Goal: Transaction & Acquisition: Book appointment/travel/reservation

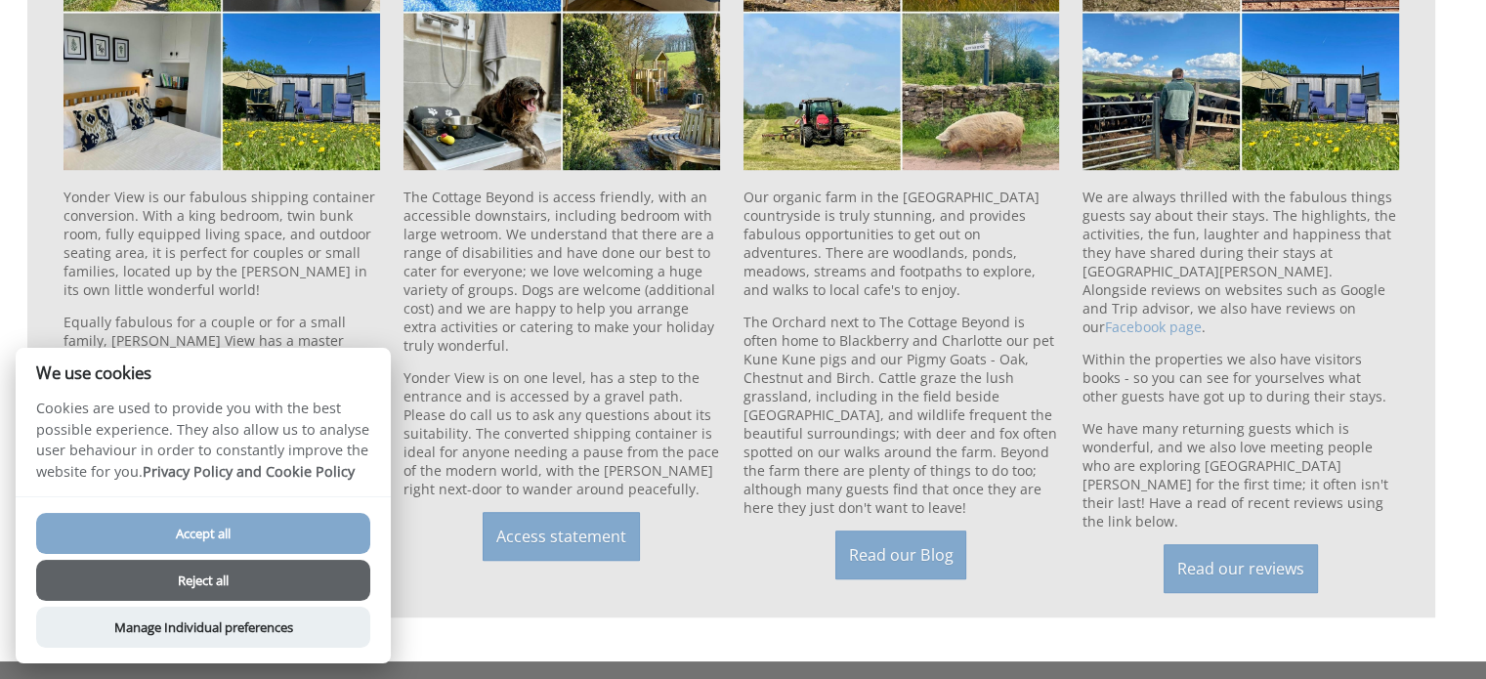
scroll to position [1563, 0]
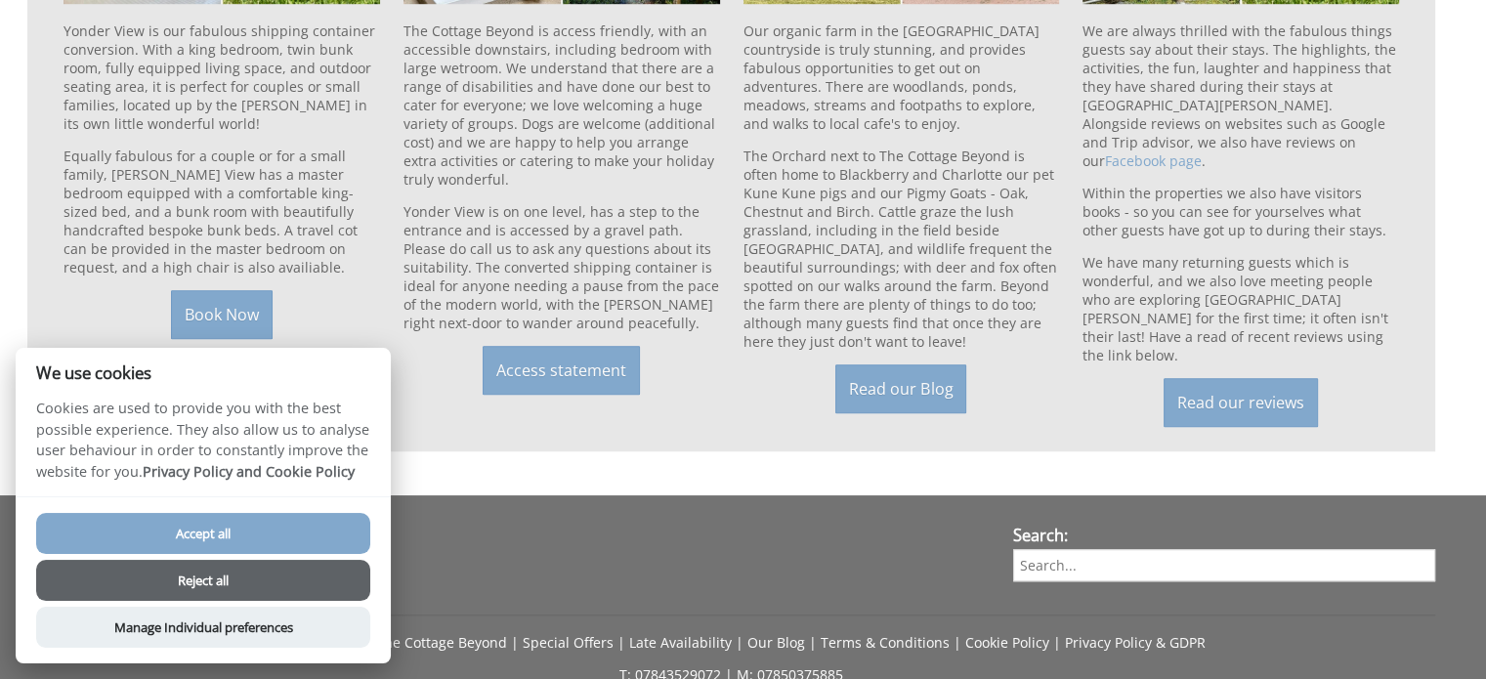
click at [281, 569] on button "Reject all" at bounding box center [203, 580] width 334 height 41
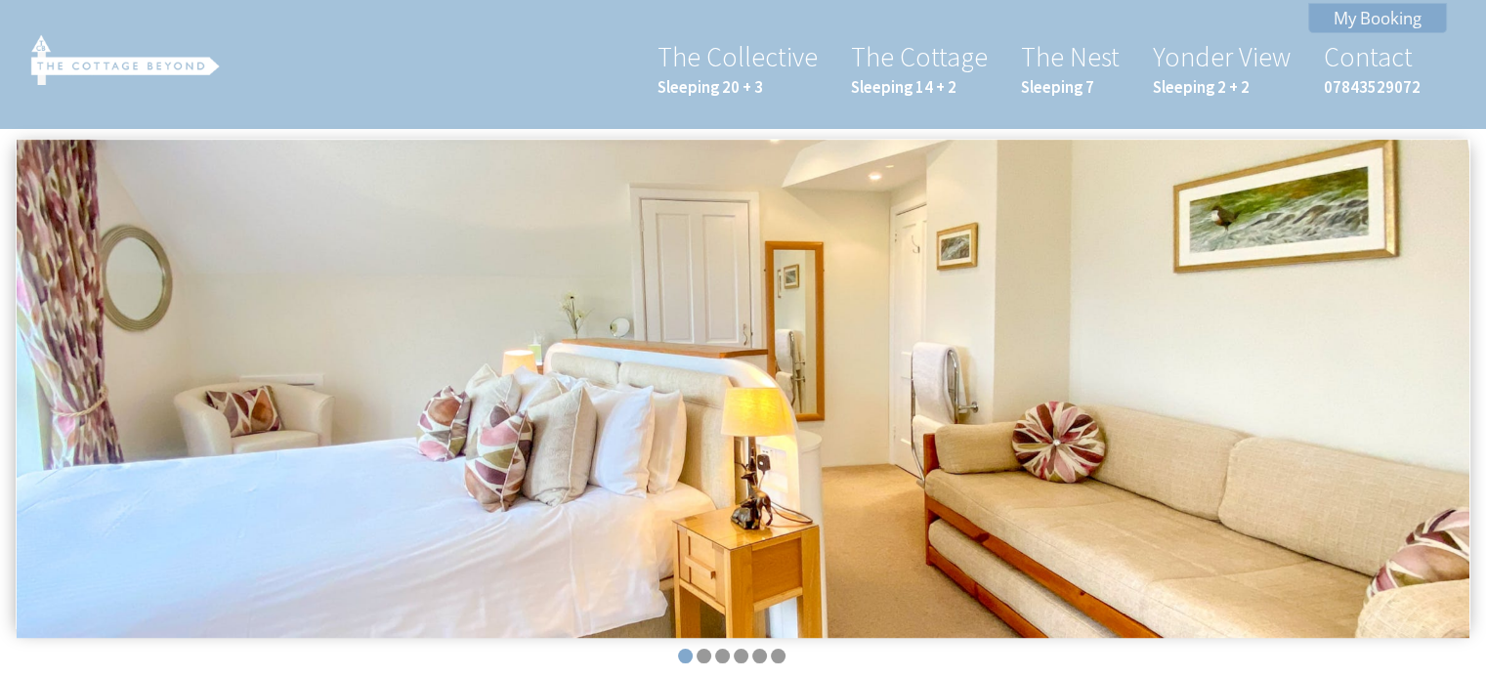
scroll to position [488, 0]
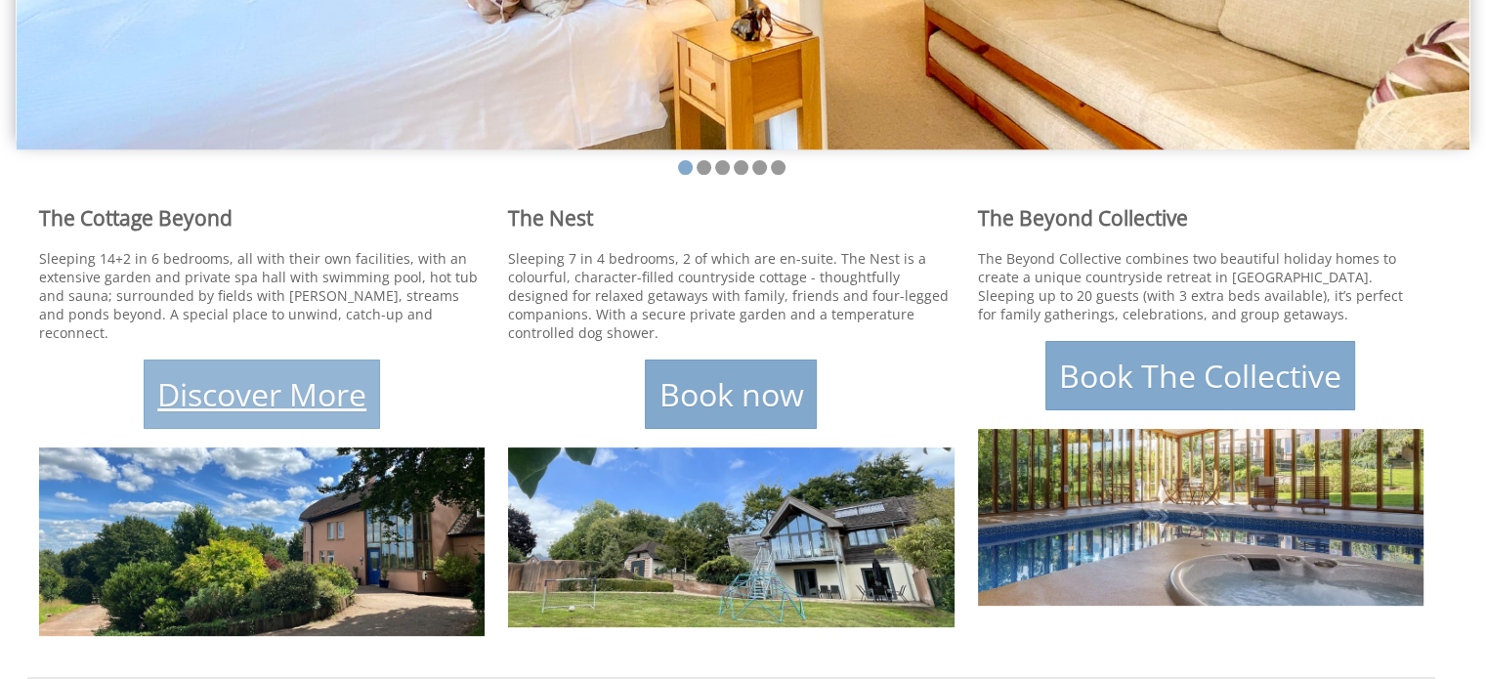
click at [242, 390] on link "Discover More" at bounding box center [262, 393] width 236 height 69
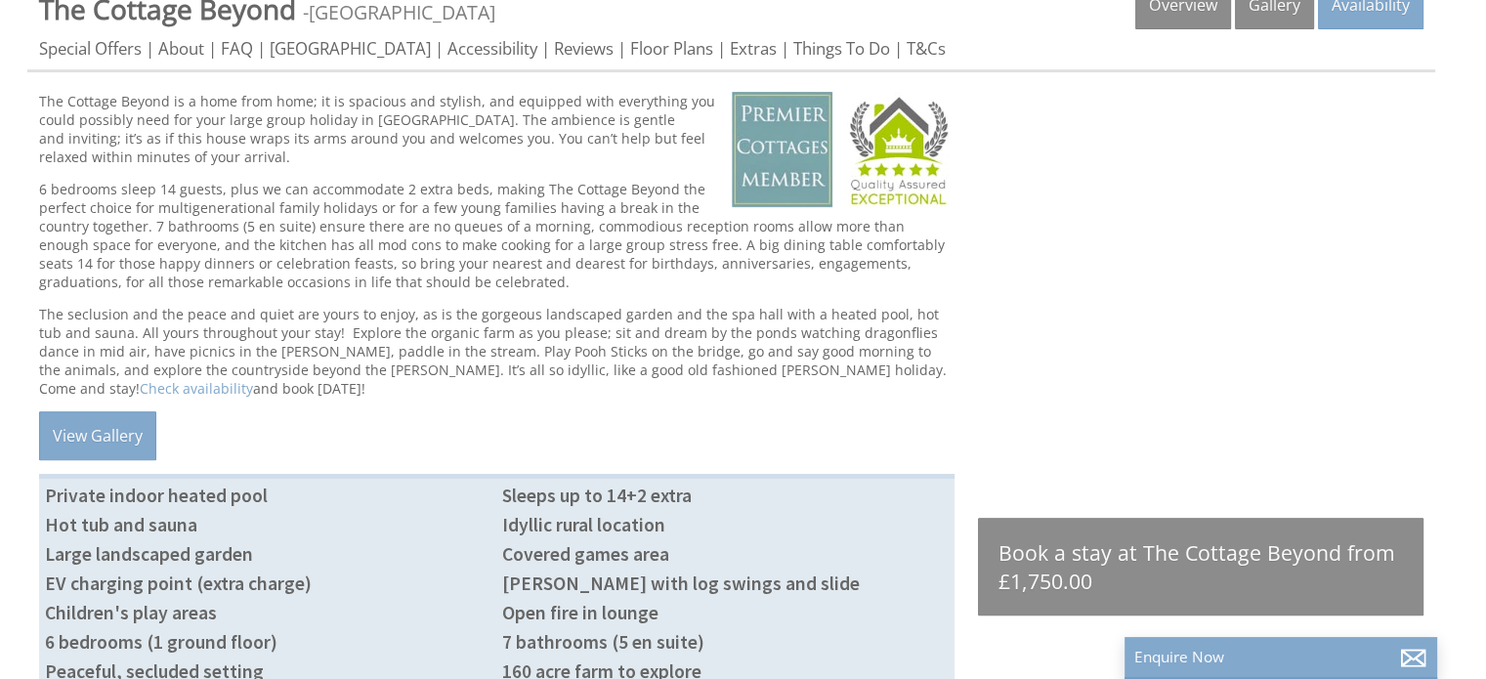
scroll to position [397, 0]
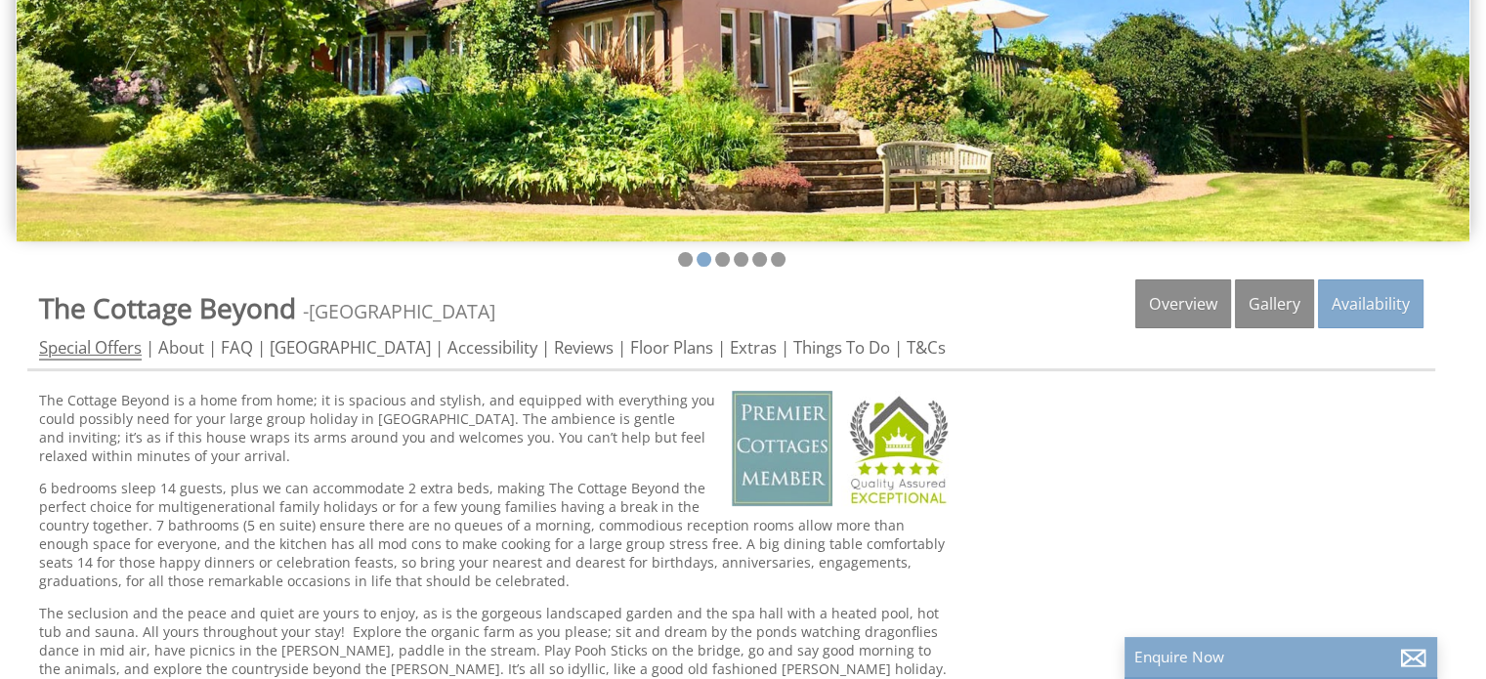
click at [117, 347] on link "Special Offers" at bounding box center [90, 348] width 103 height 24
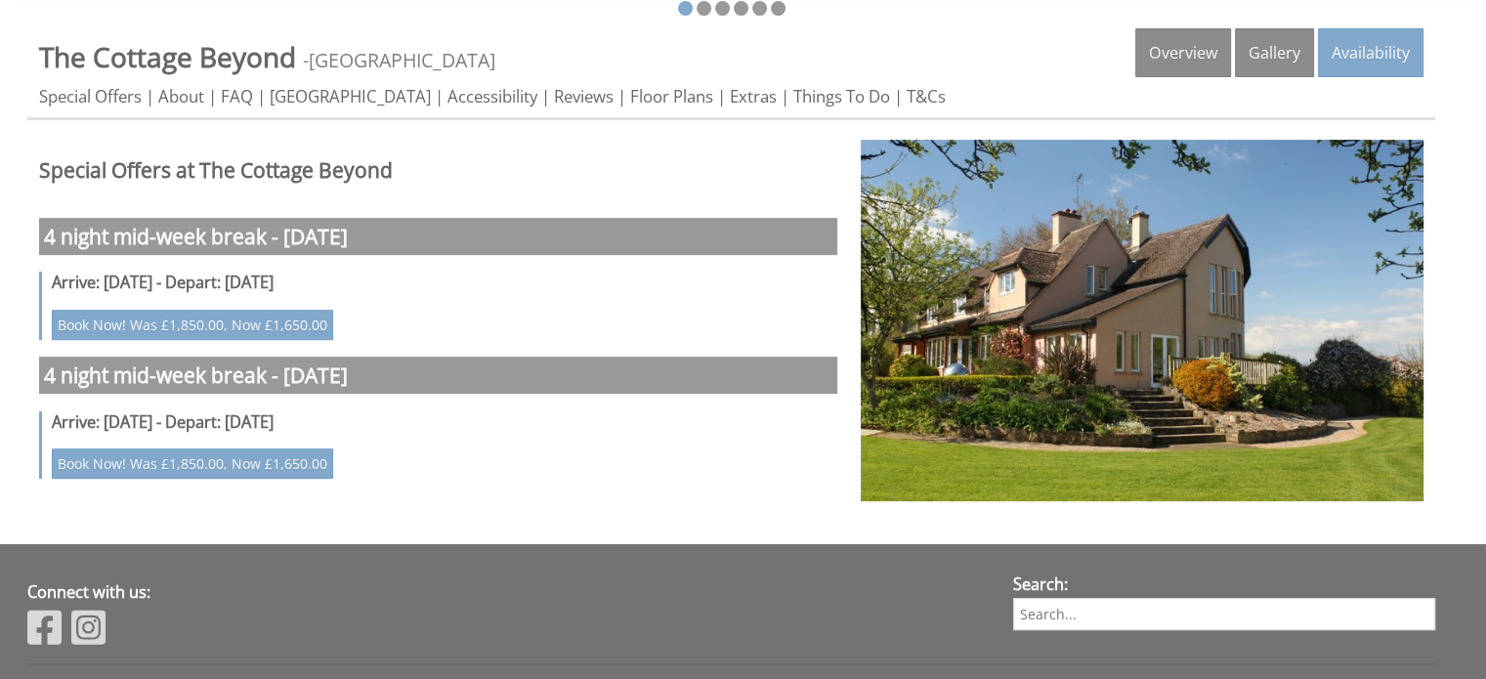
scroll to position [586, 0]
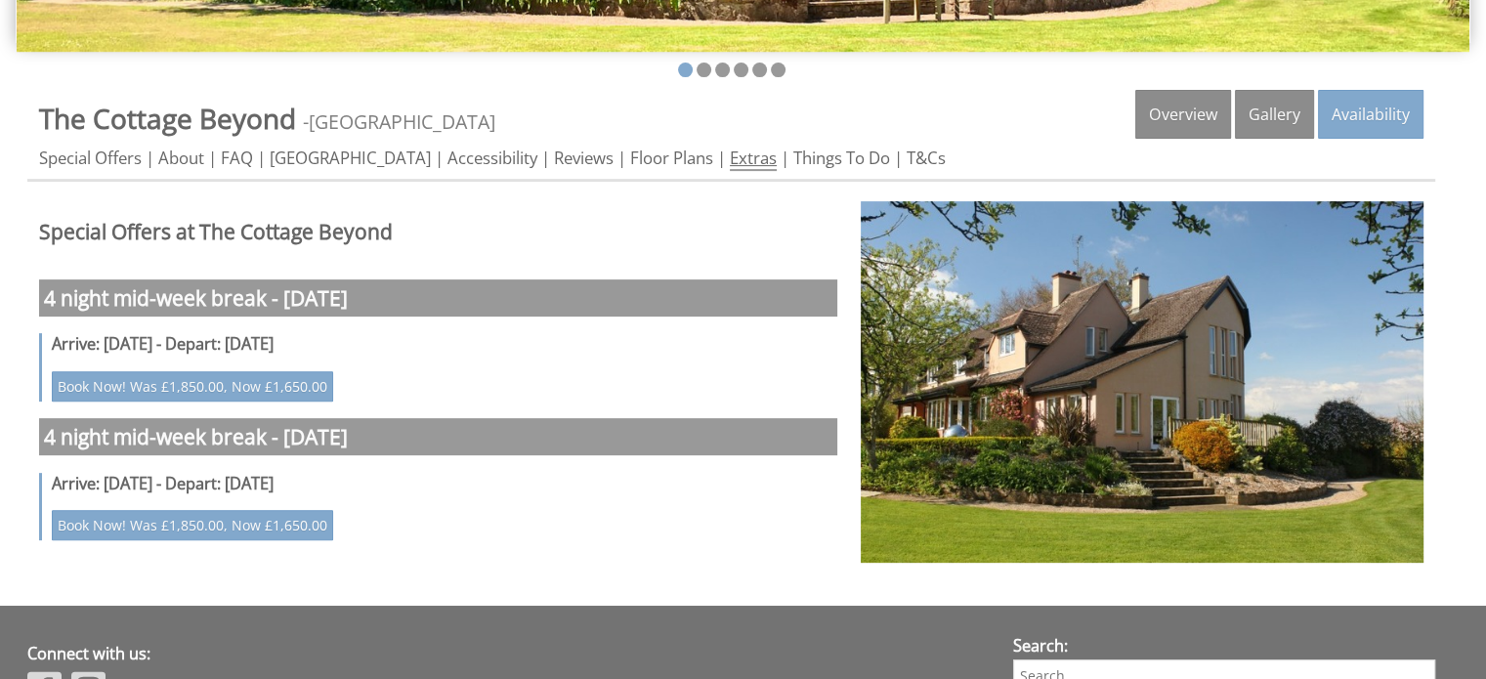
click at [730, 155] on link "Extras" at bounding box center [753, 159] width 47 height 24
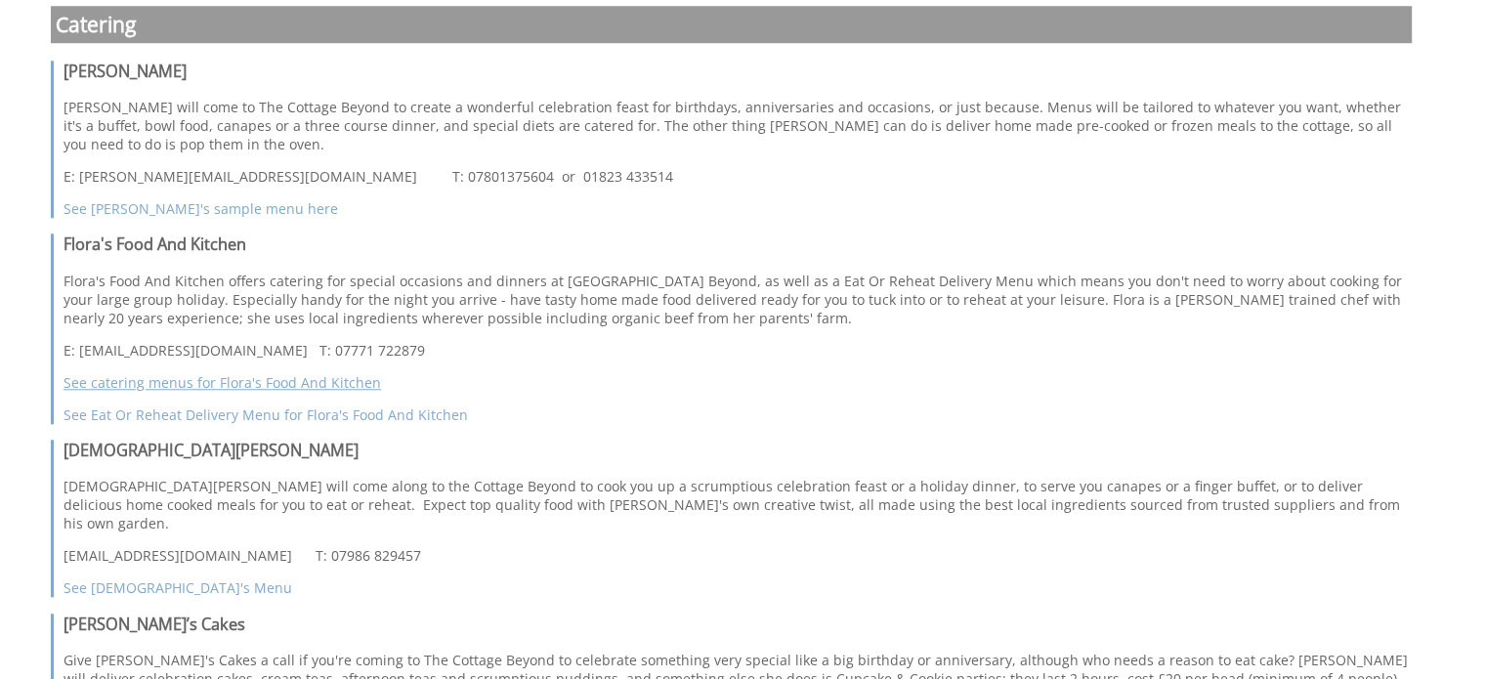
scroll to position [1758, 0]
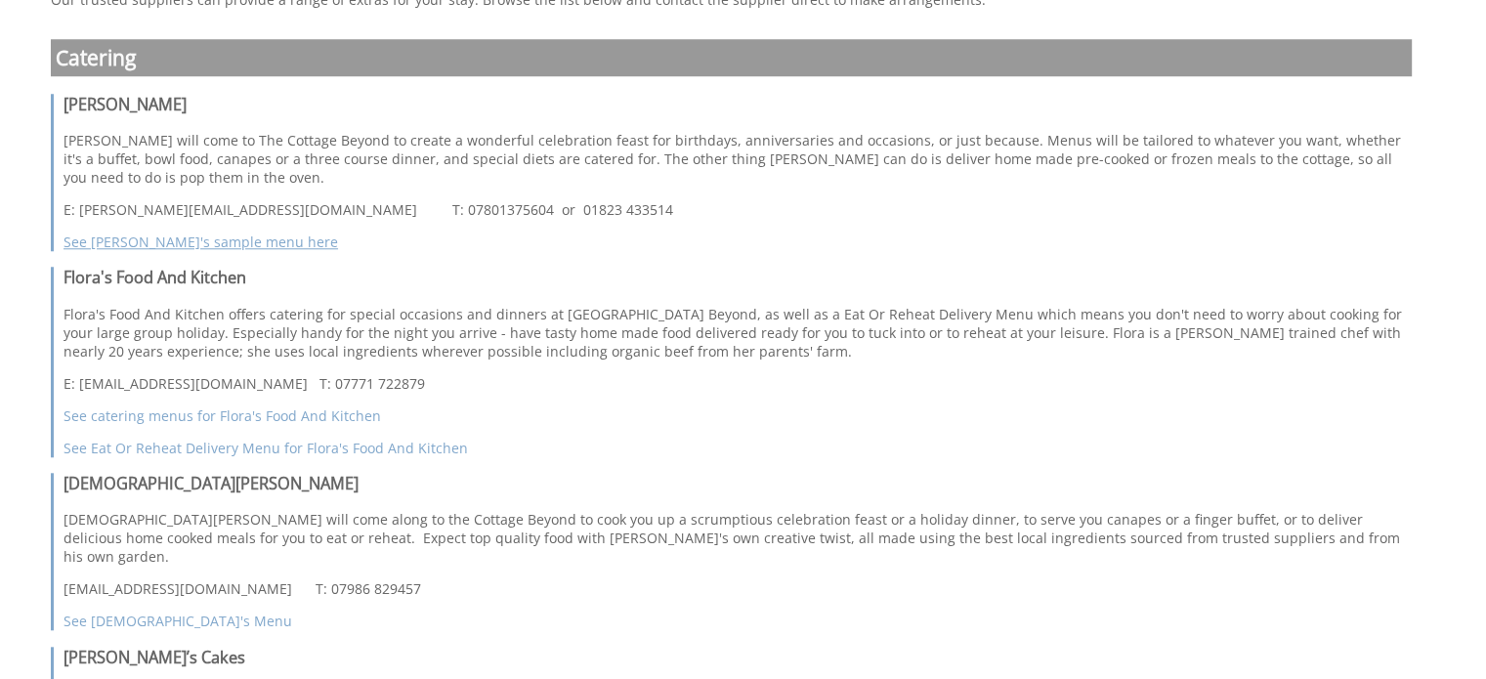
click at [236, 241] on link "See [PERSON_NAME]'s sample menu here" at bounding box center [200, 241] width 274 height 19
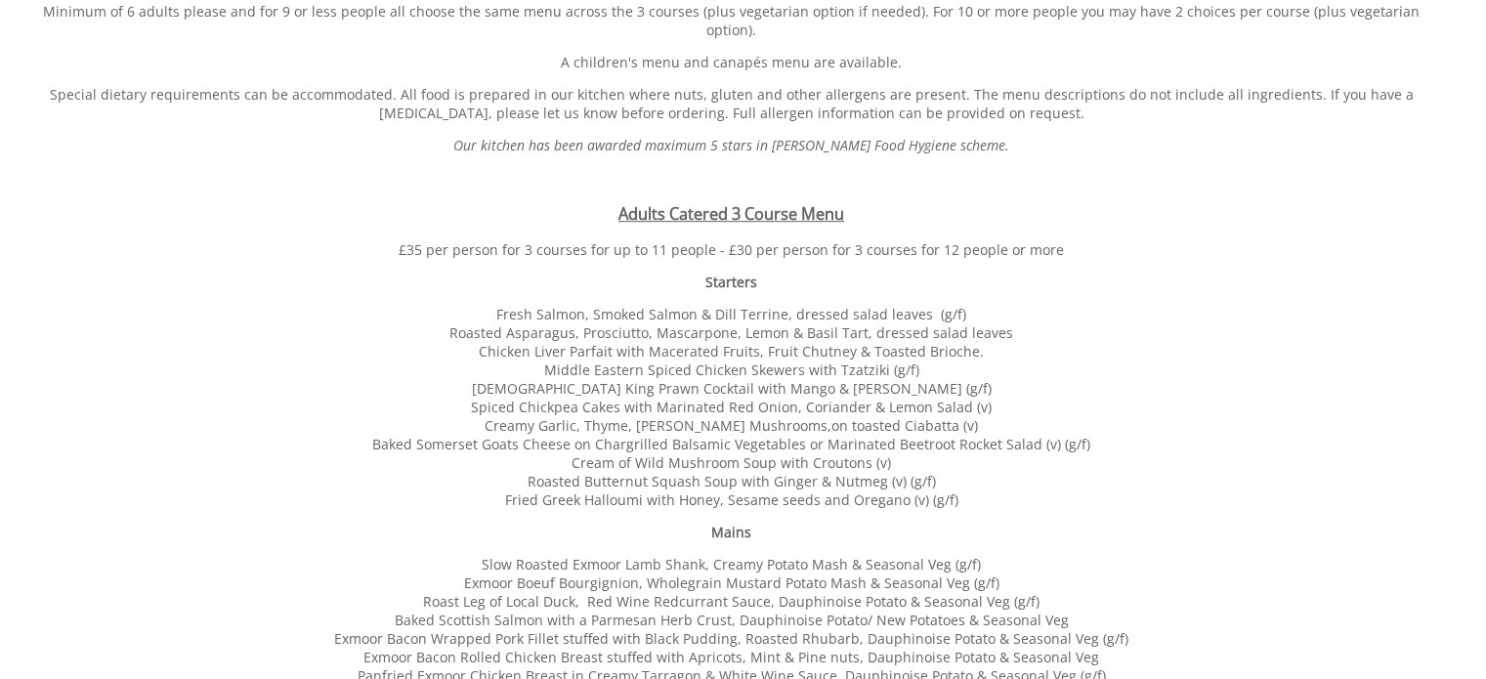
scroll to position [879, 0]
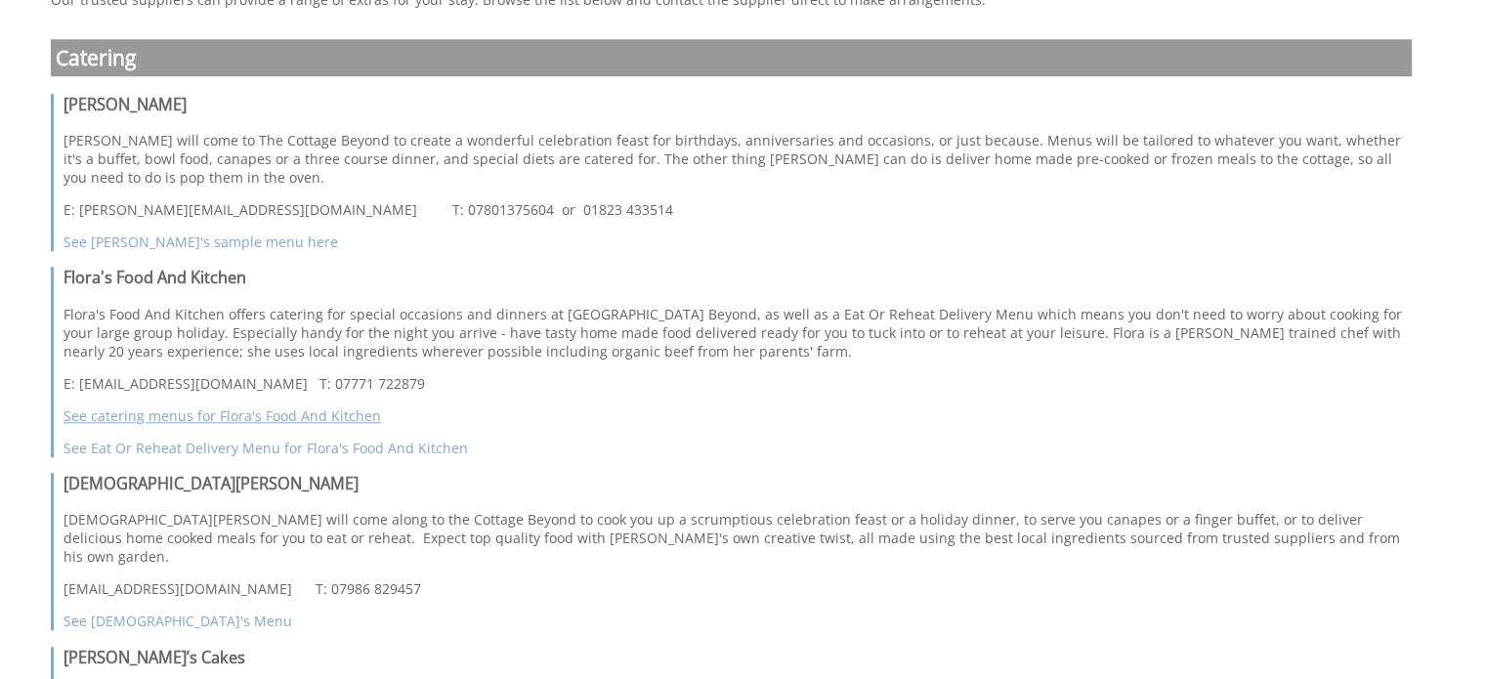
click at [203, 413] on link "See catering menus for Flora's Food And Kitchen" at bounding box center [221, 415] width 317 height 19
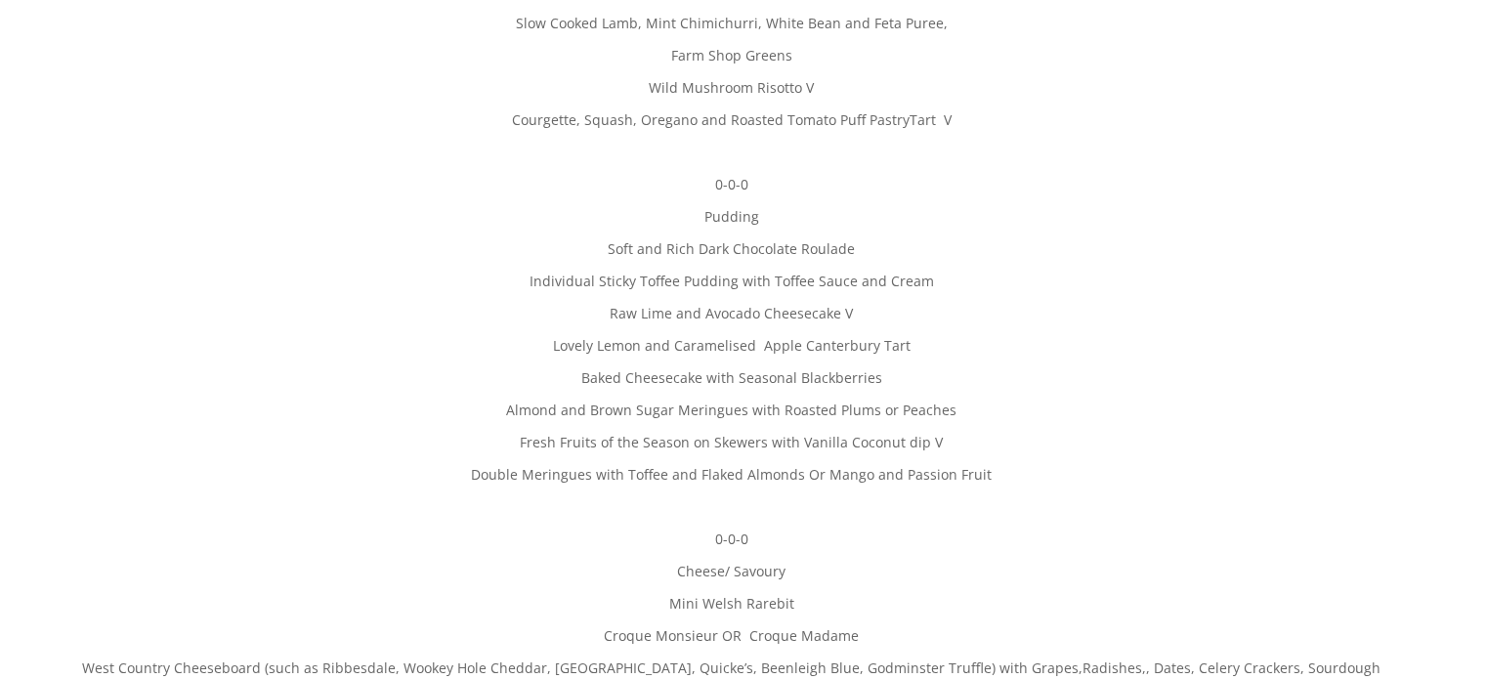
scroll to position [1954, 0]
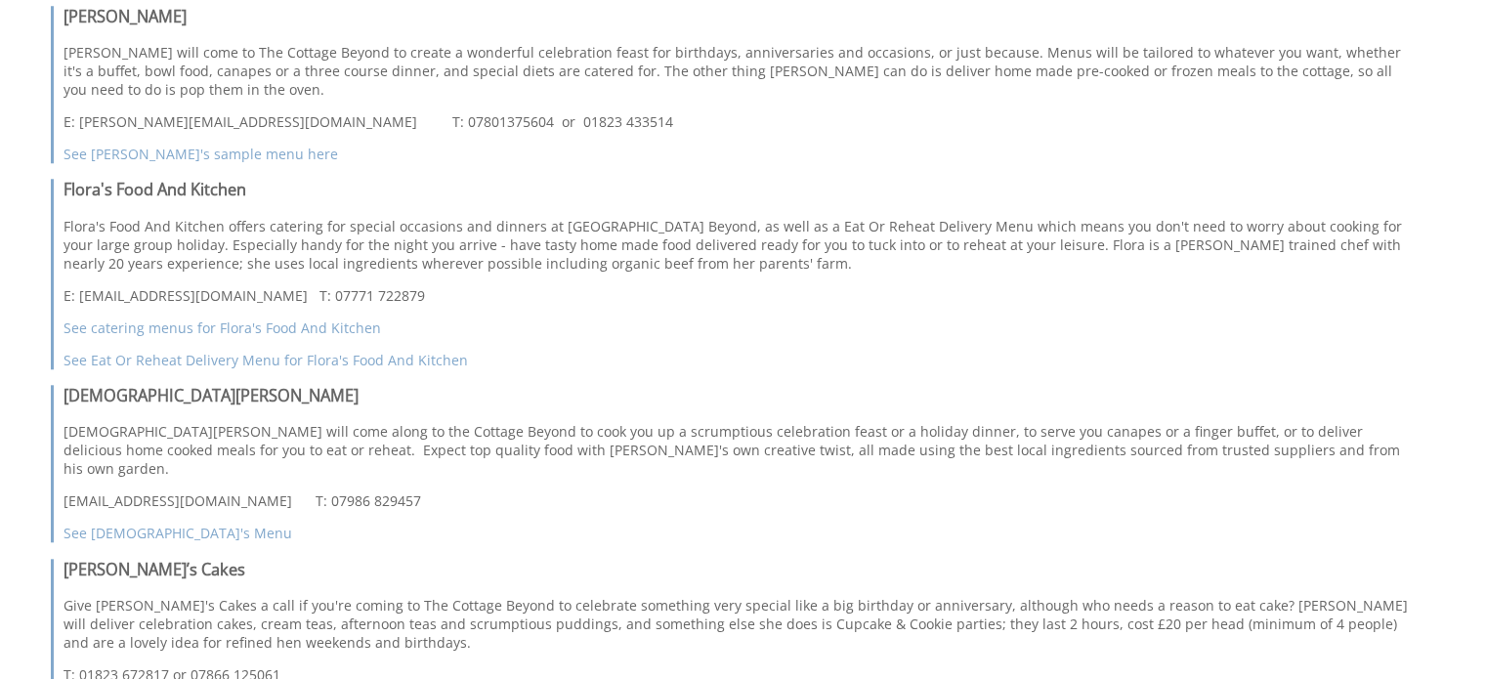
scroll to position [1954, 0]
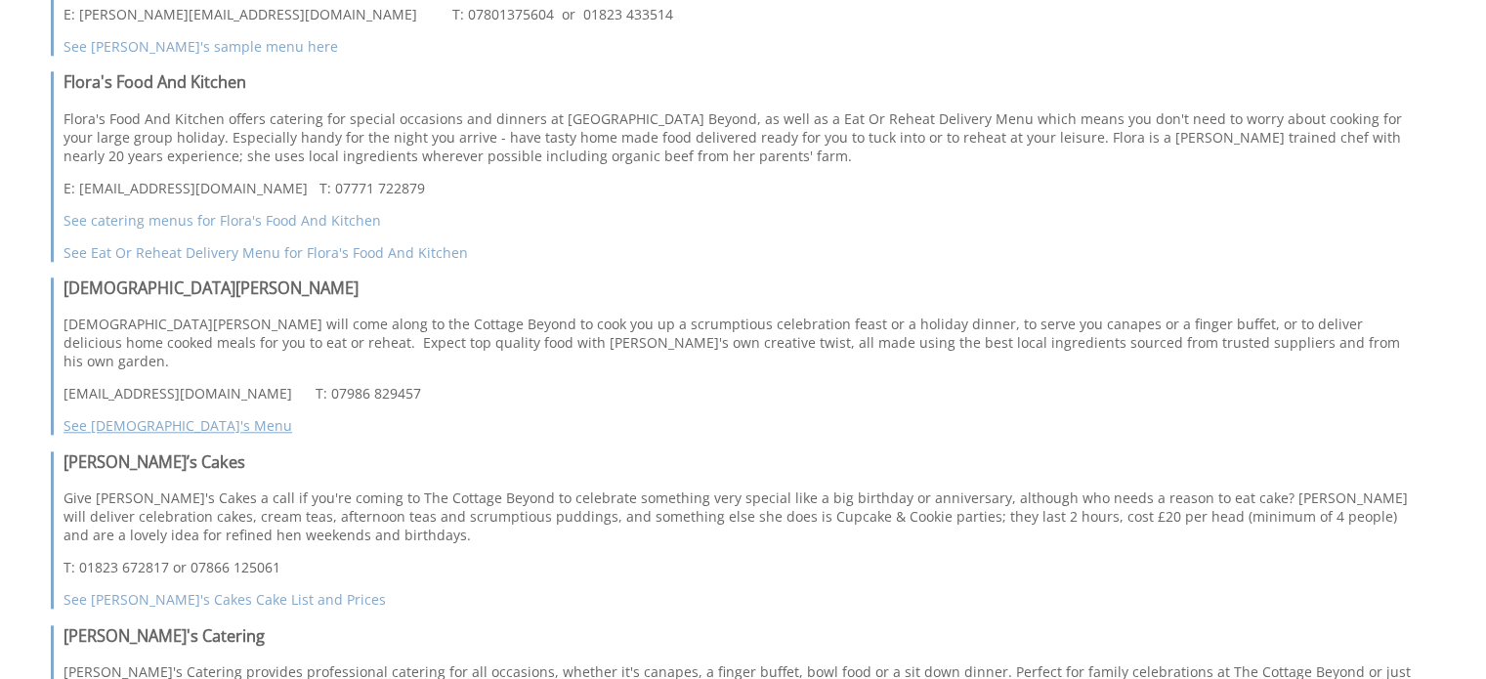
click at [174, 416] on link "See [DEMOGRAPHIC_DATA]'s Menu" at bounding box center [177, 425] width 229 height 19
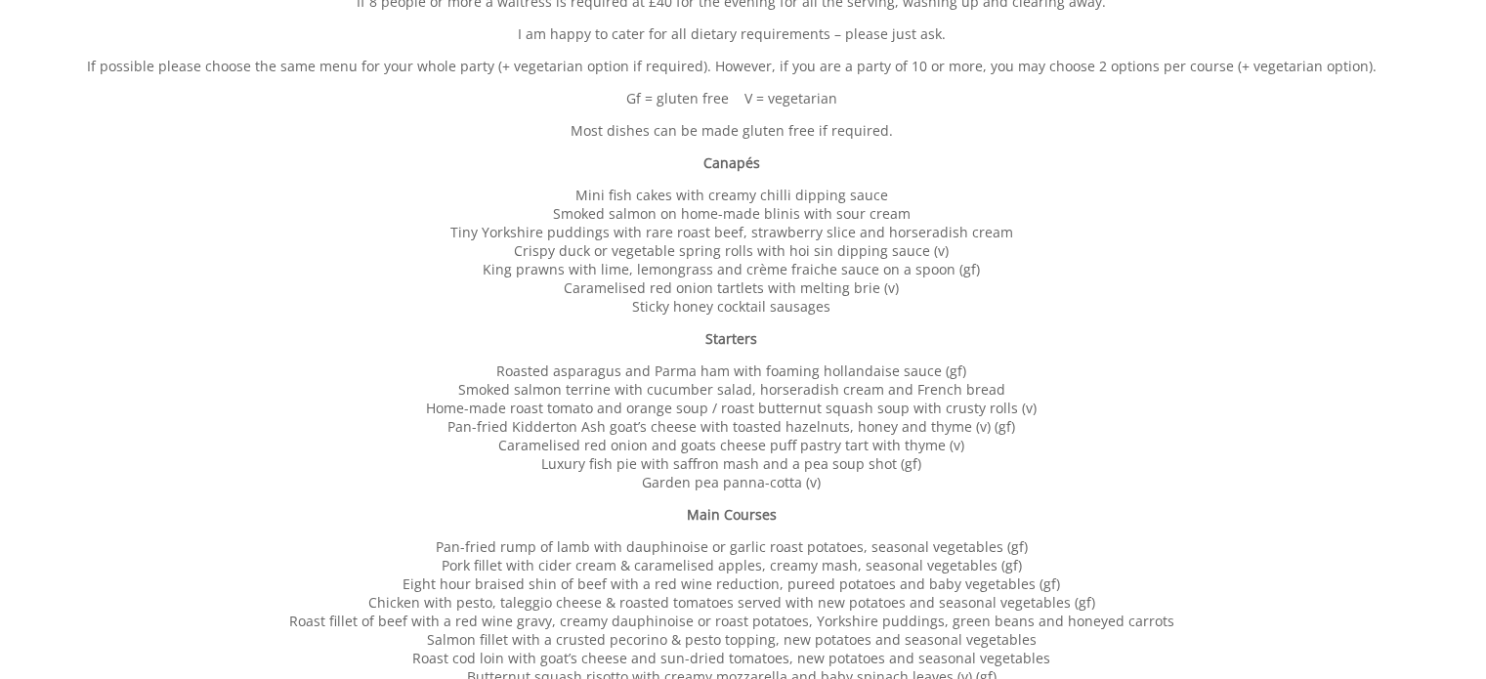
scroll to position [781, 0]
